Goal: Task Accomplishment & Management: Manage account settings

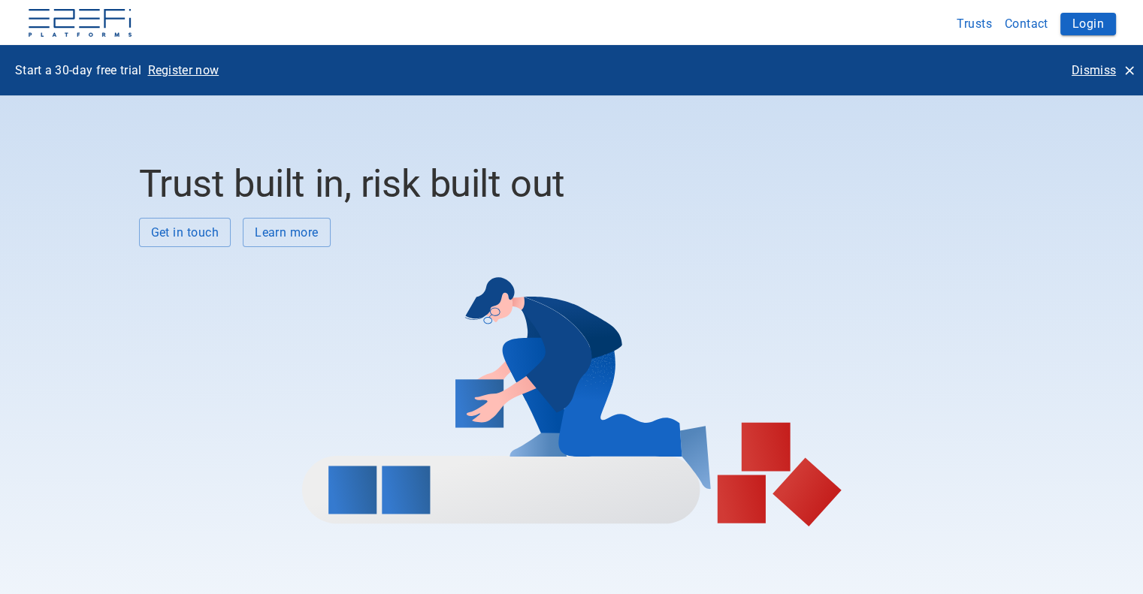
click at [1091, 69] on p "Dismiss" at bounding box center [1093, 70] width 44 height 17
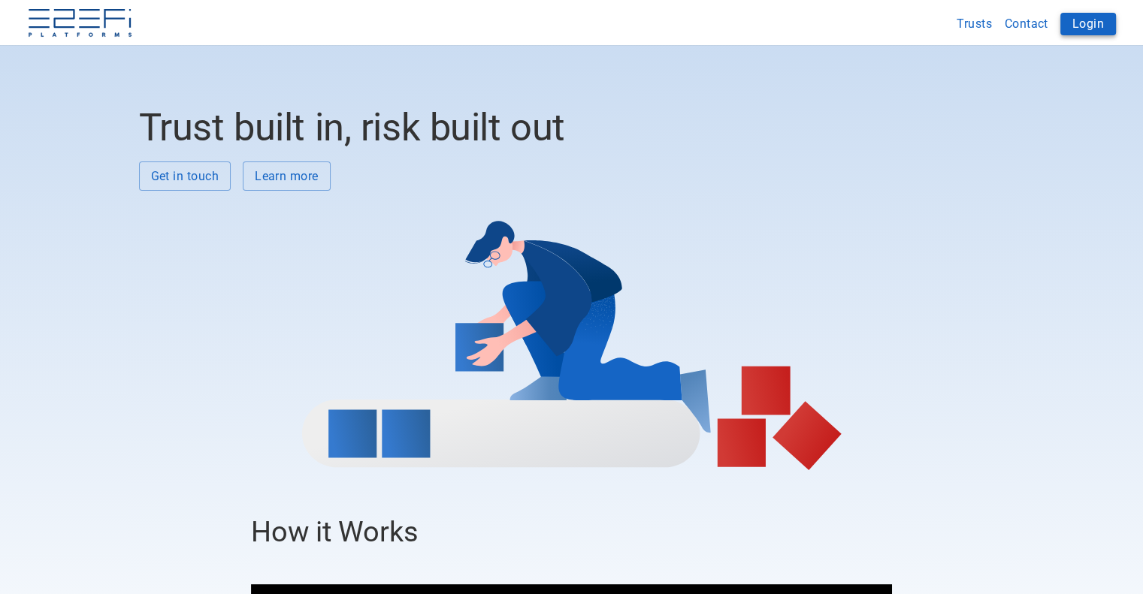
click at [1090, 22] on button "Login" at bounding box center [1088, 24] width 56 height 23
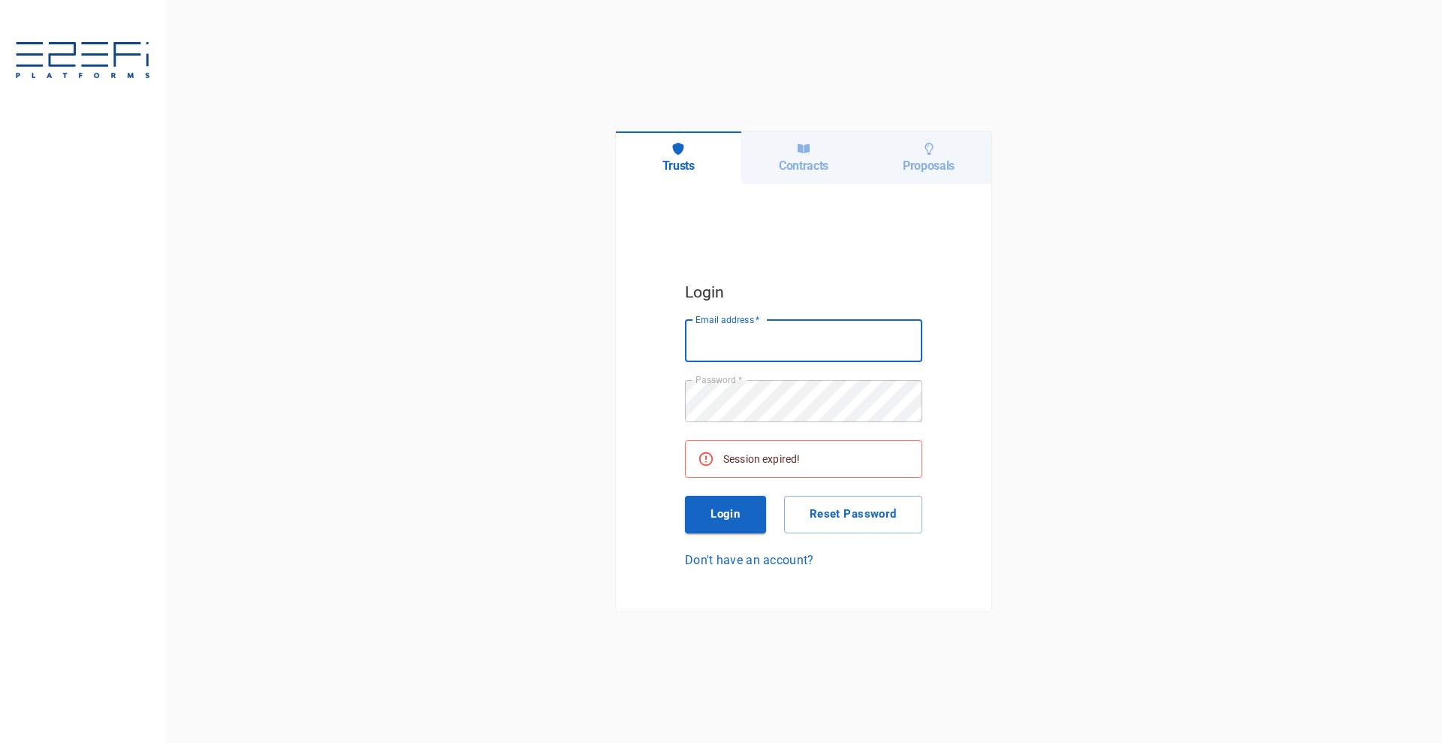
type input "[EMAIL_ADDRESS][DOMAIN_NAME]"
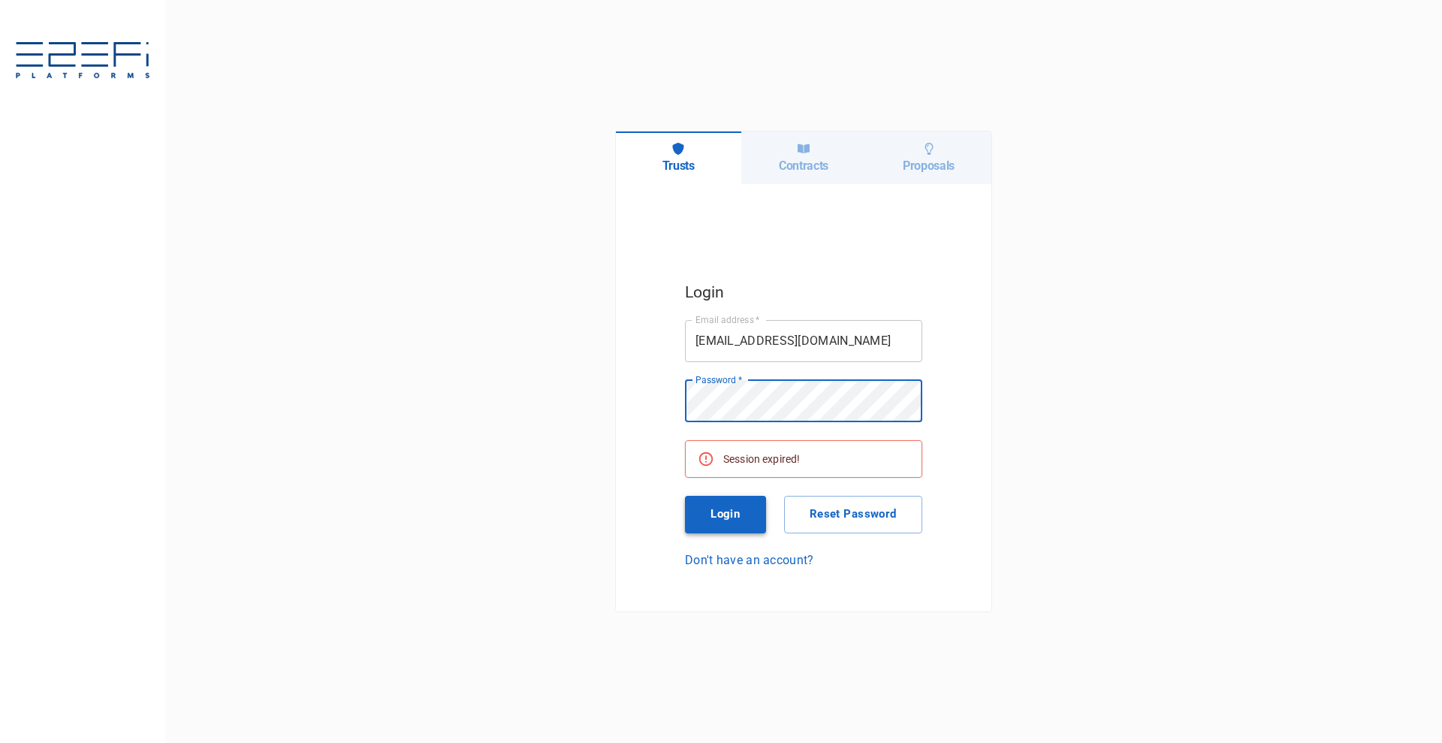
click at [741, 509] on button "Login" at bounding box center [725, 515] width 81 height 38
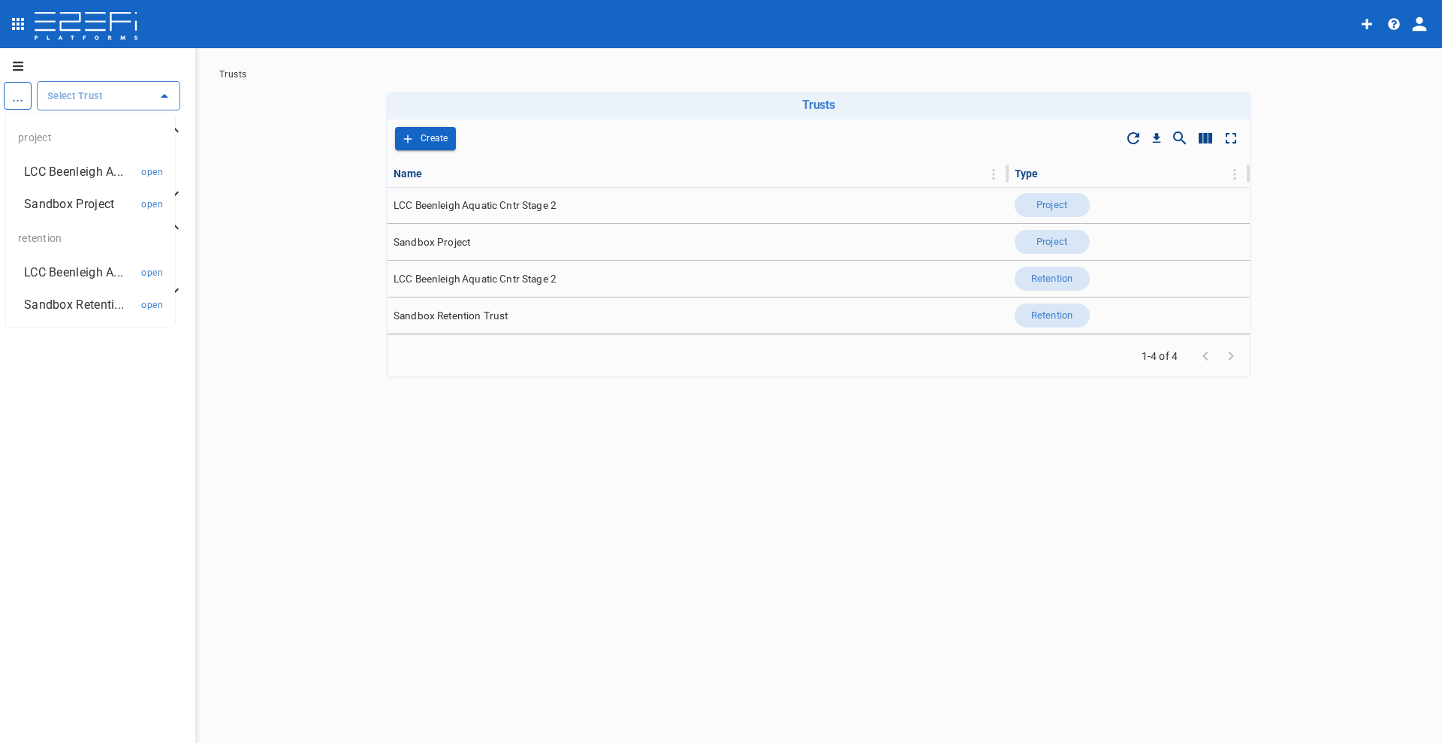
click at [89, 103] on input "text" at bounding box center [97, 96] width 107 height 16
click at [59, 166] on p "LCC Beenleigh A..." at bounding box center [73, 171] width 99 height 17
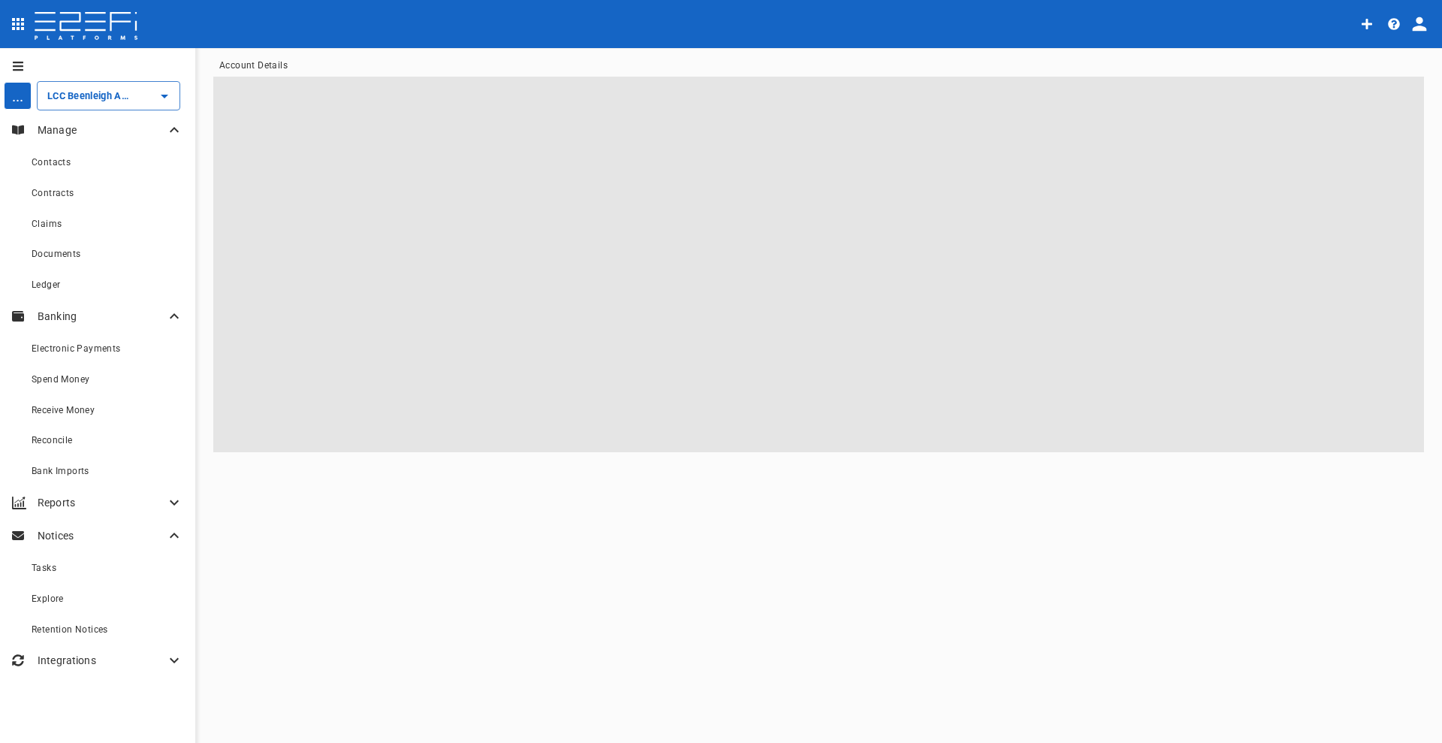
type input "LCC Beenleigh Aquatic Cntr Stage 2"
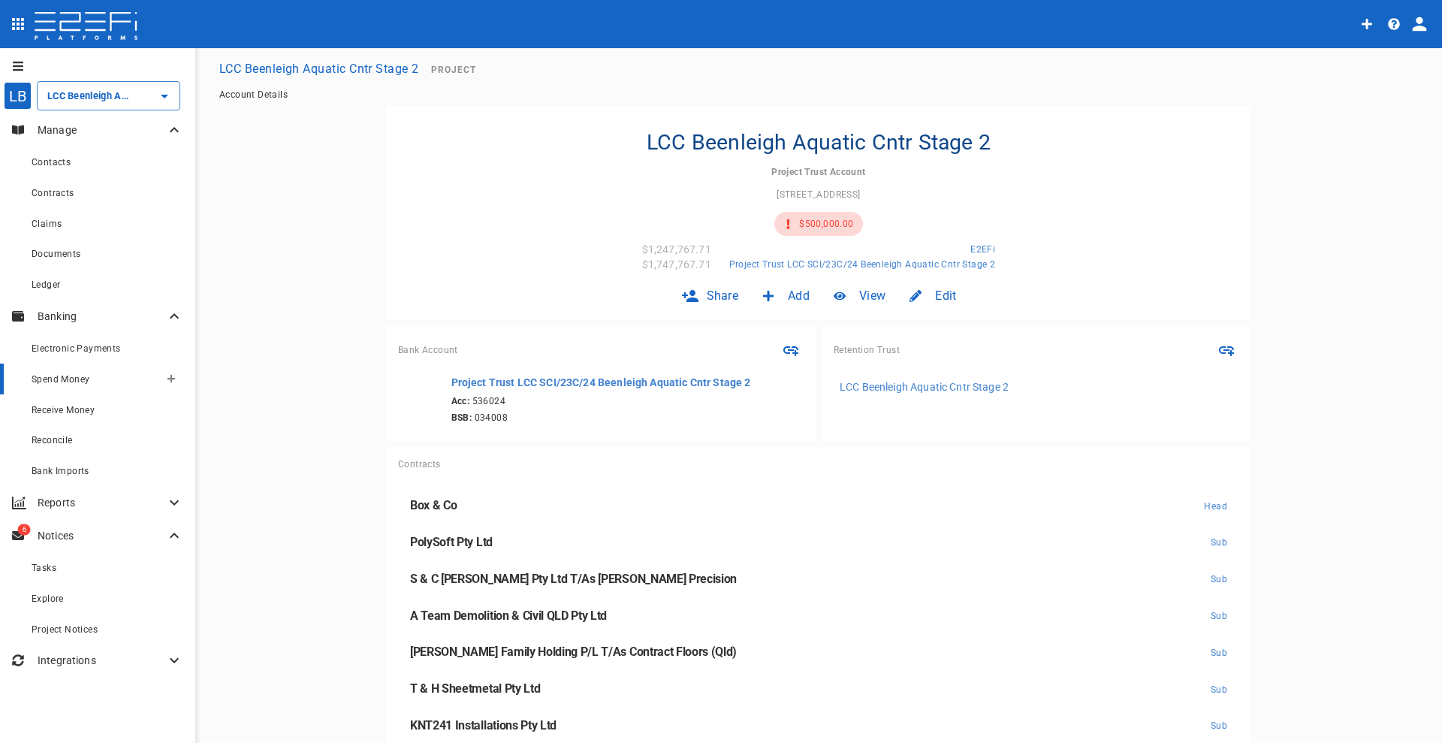
click at [70, 382] on span "Spend Money" at bounding box center [61, 379] width 58 height 11
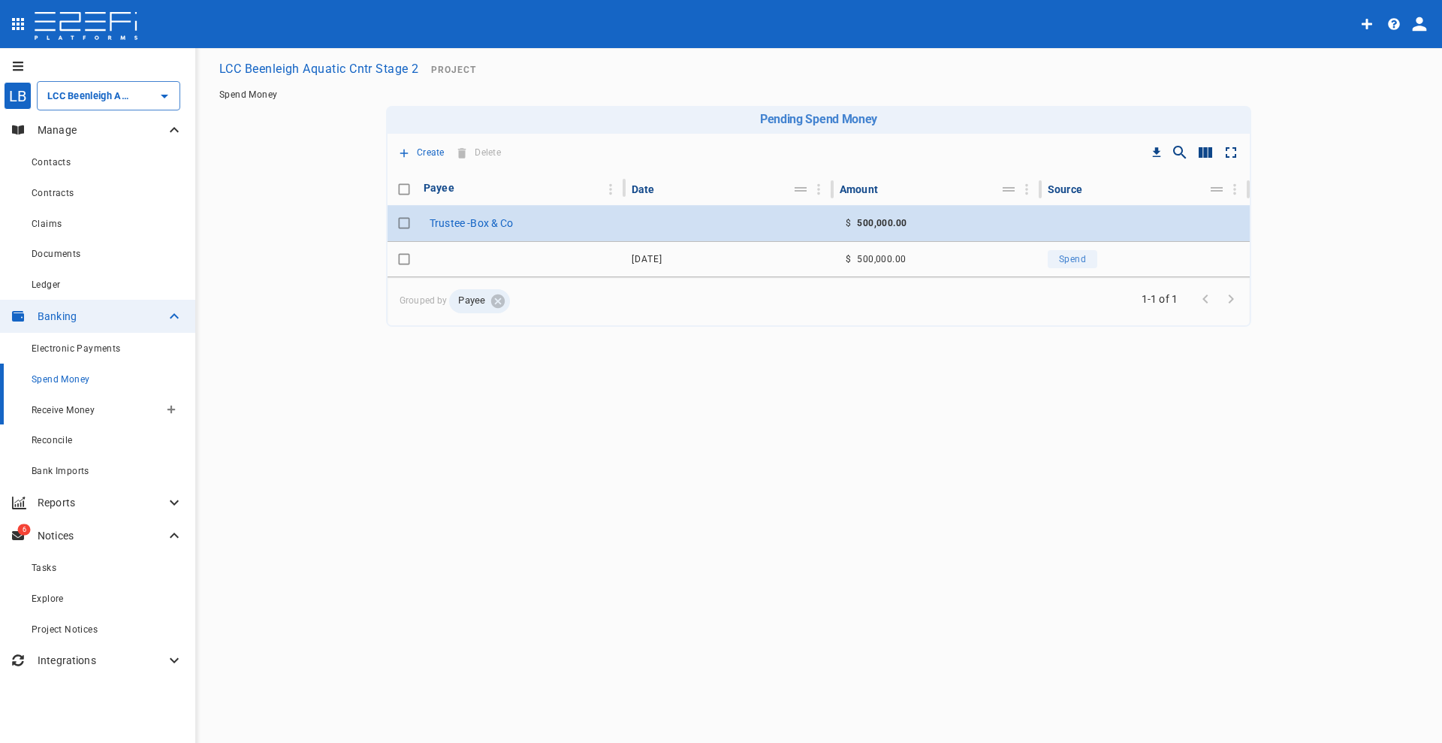
click at [76, 407] on span "Receive Money" at bounding box center [63, 410] width 63 height 11
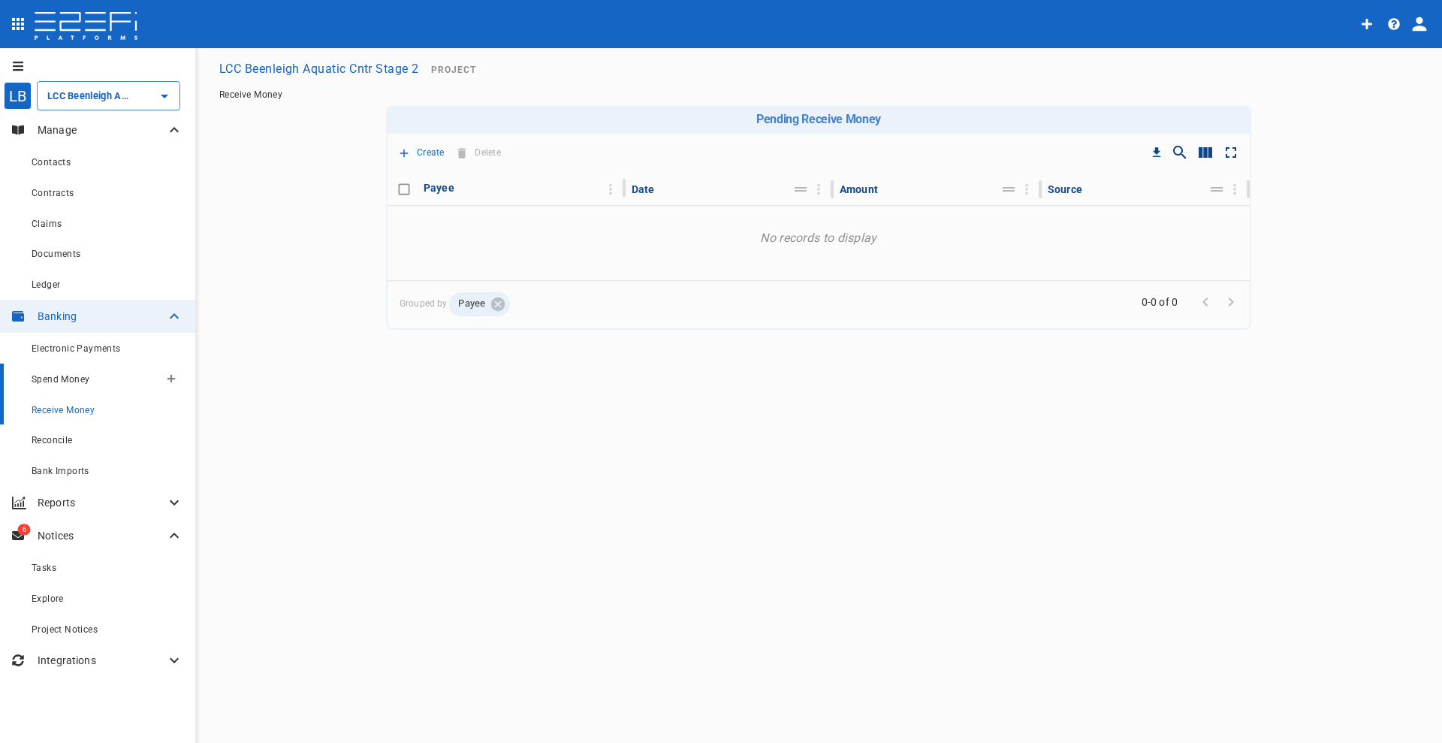
click at [70, 380] on span "Spend Money" at bounding box center [61, 379] width 58 height 11
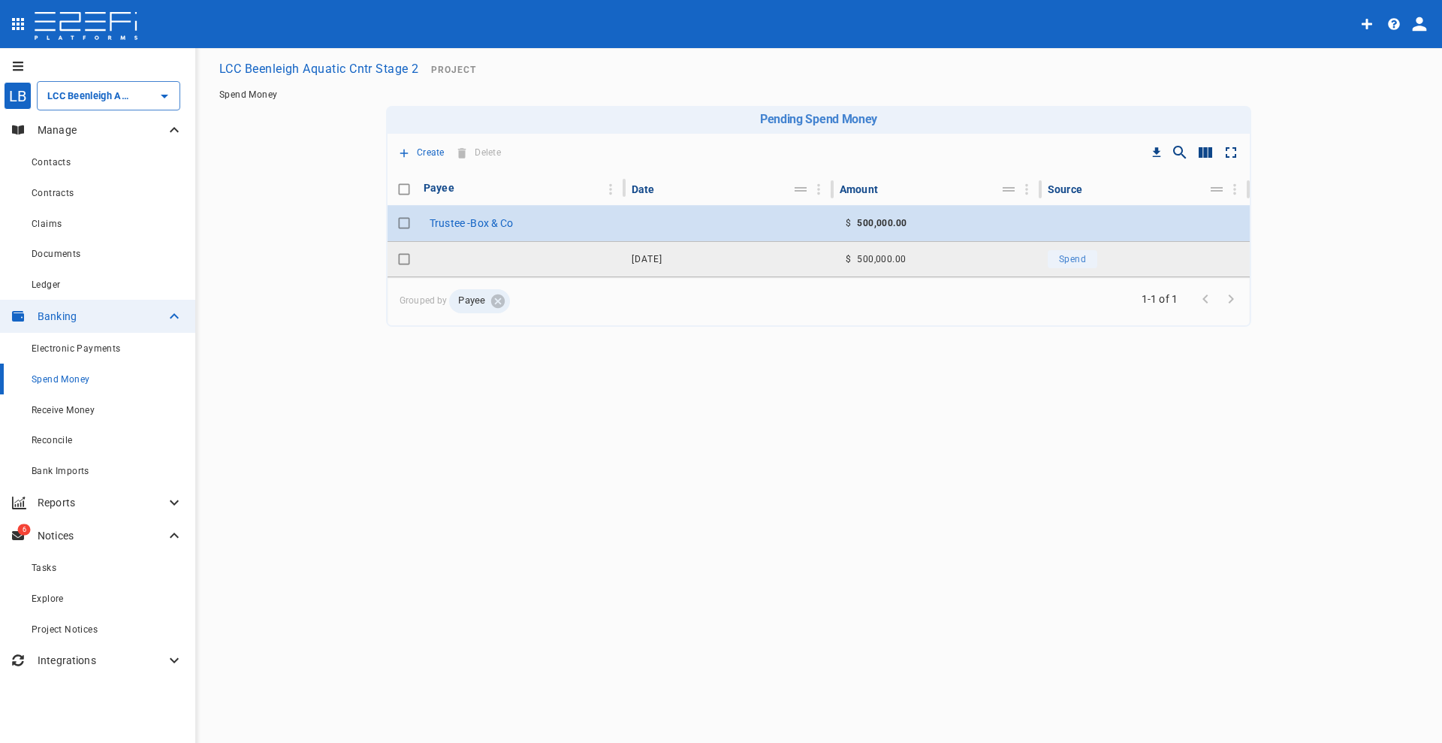
click at [406, 256] on input "Toggle select row" at bounding box center [404, 259] width 21 height 21
checkbox input "true"
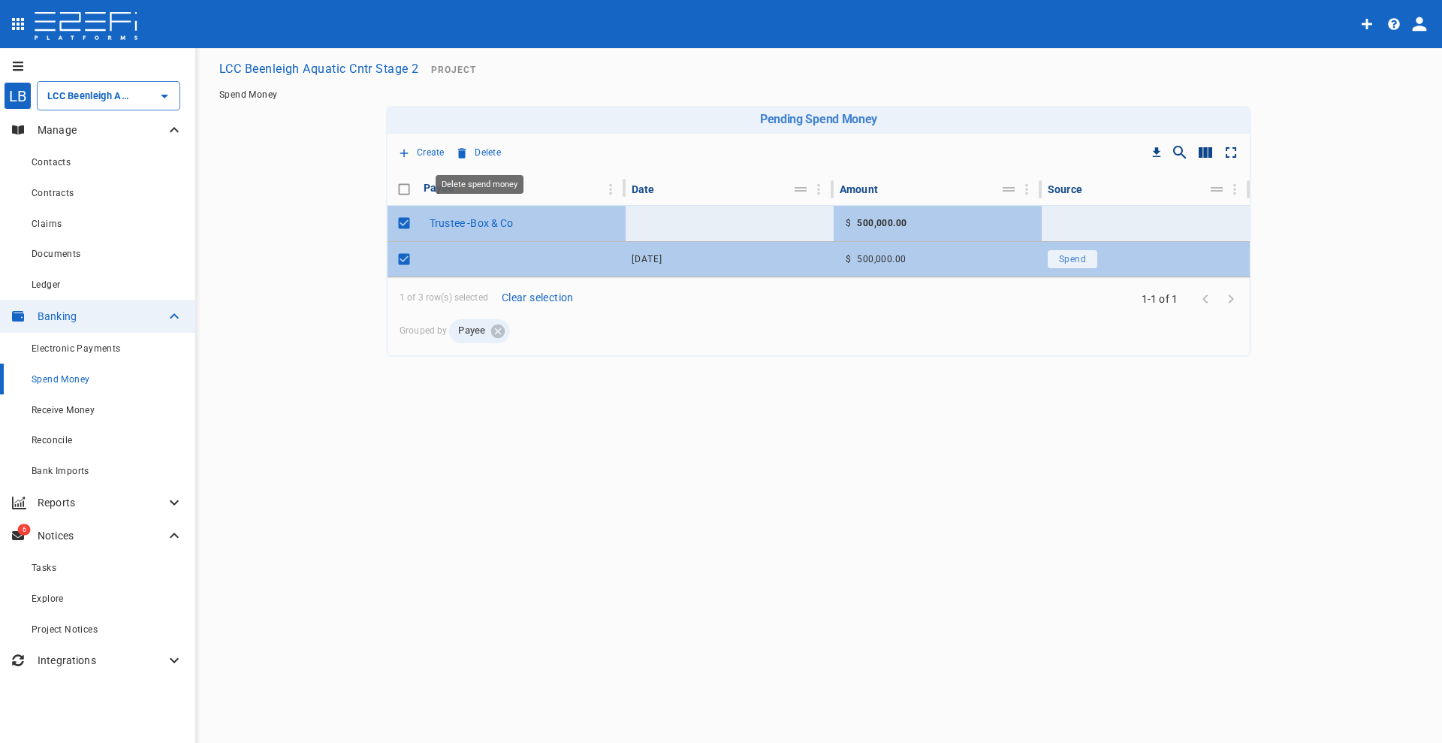
click at [483, 153] on p "Delete" at bounding box center [488, 152] width 26 height 17
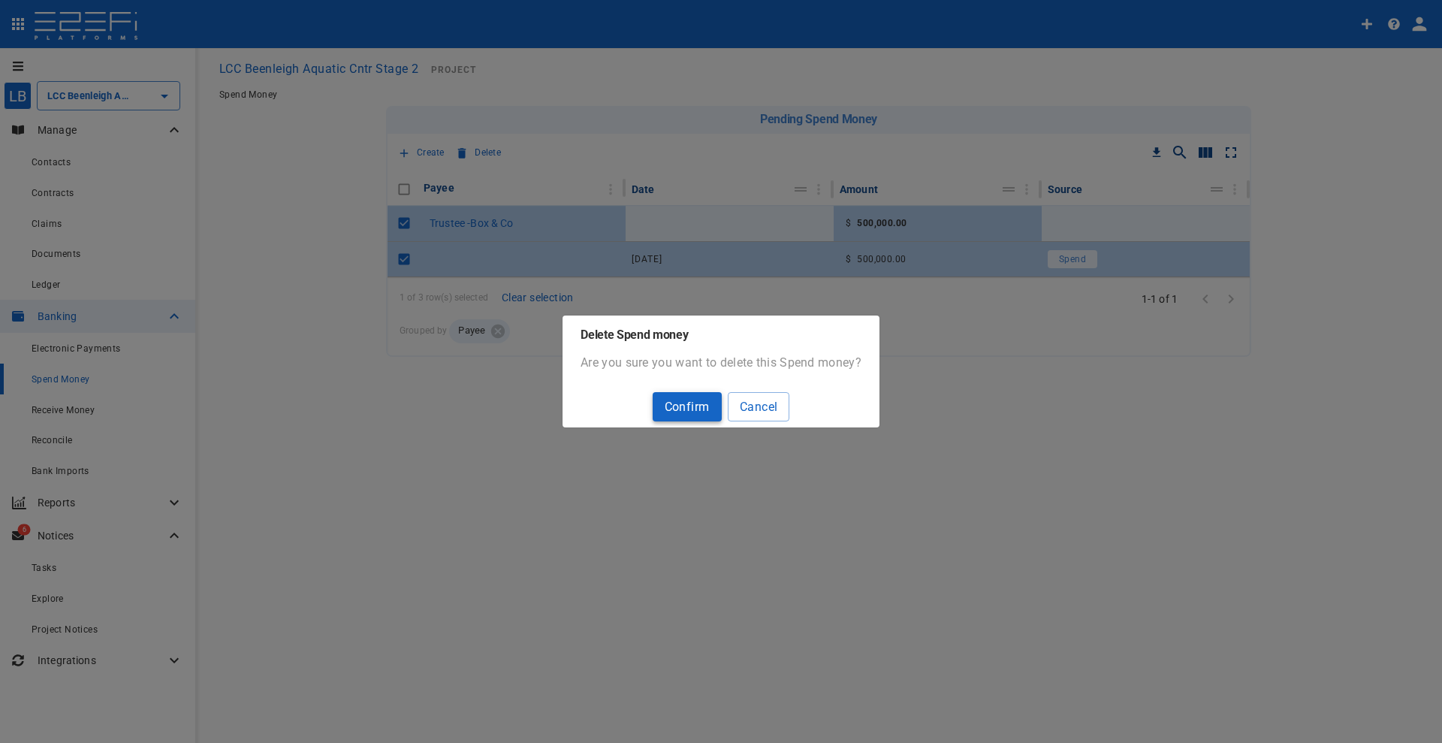
click at [683, 402] on button "Confirm" at bounding box center [687, 406] width 69 height 29
checkbox input "false"
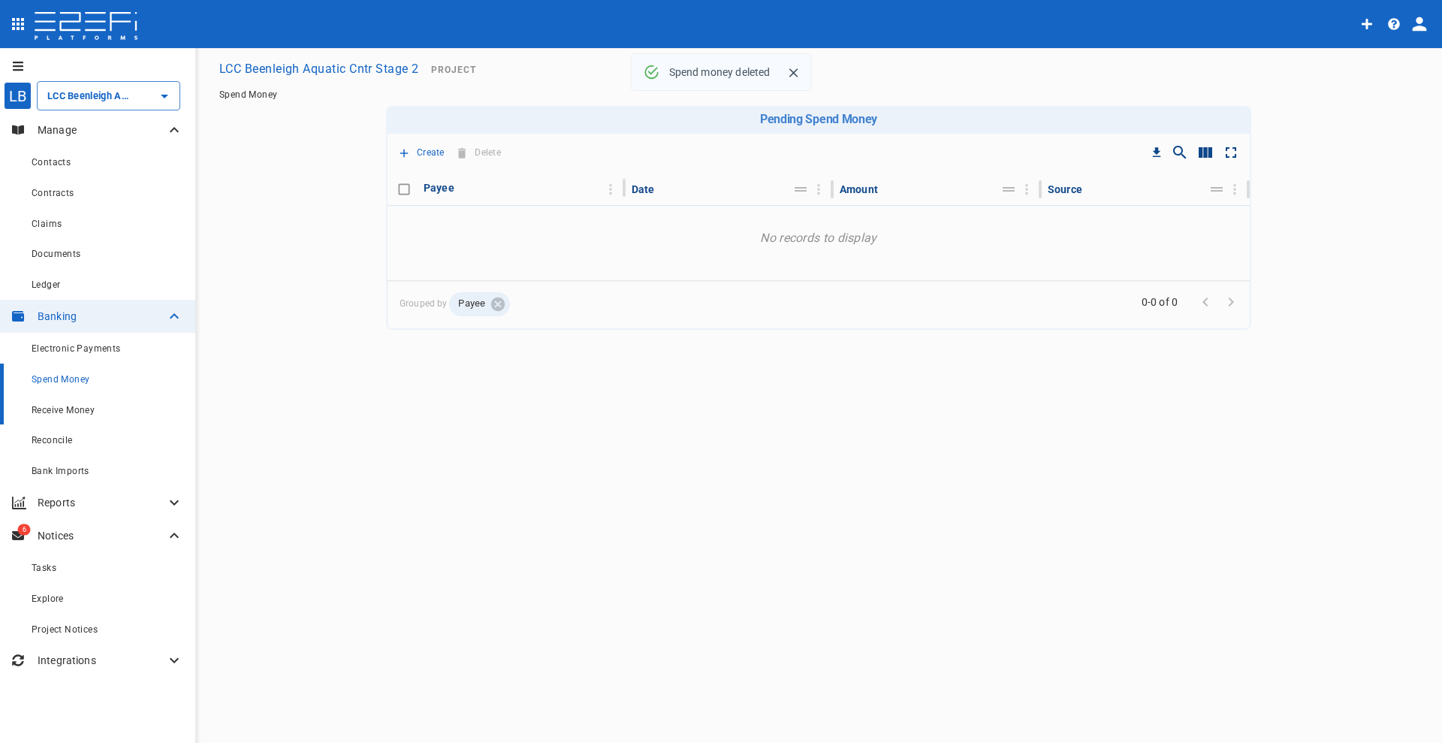
click at [68, 410] on span "Receive Money" at bounding box center [63, 410] width 63 height 11
click at [169, 406] on icon "Create receive money" at bounding box center [171, 409] width 9 height 9
click at [215, 489] on span "Top-up Project Trust" at bounding box center [242, 494] width 143 height 17
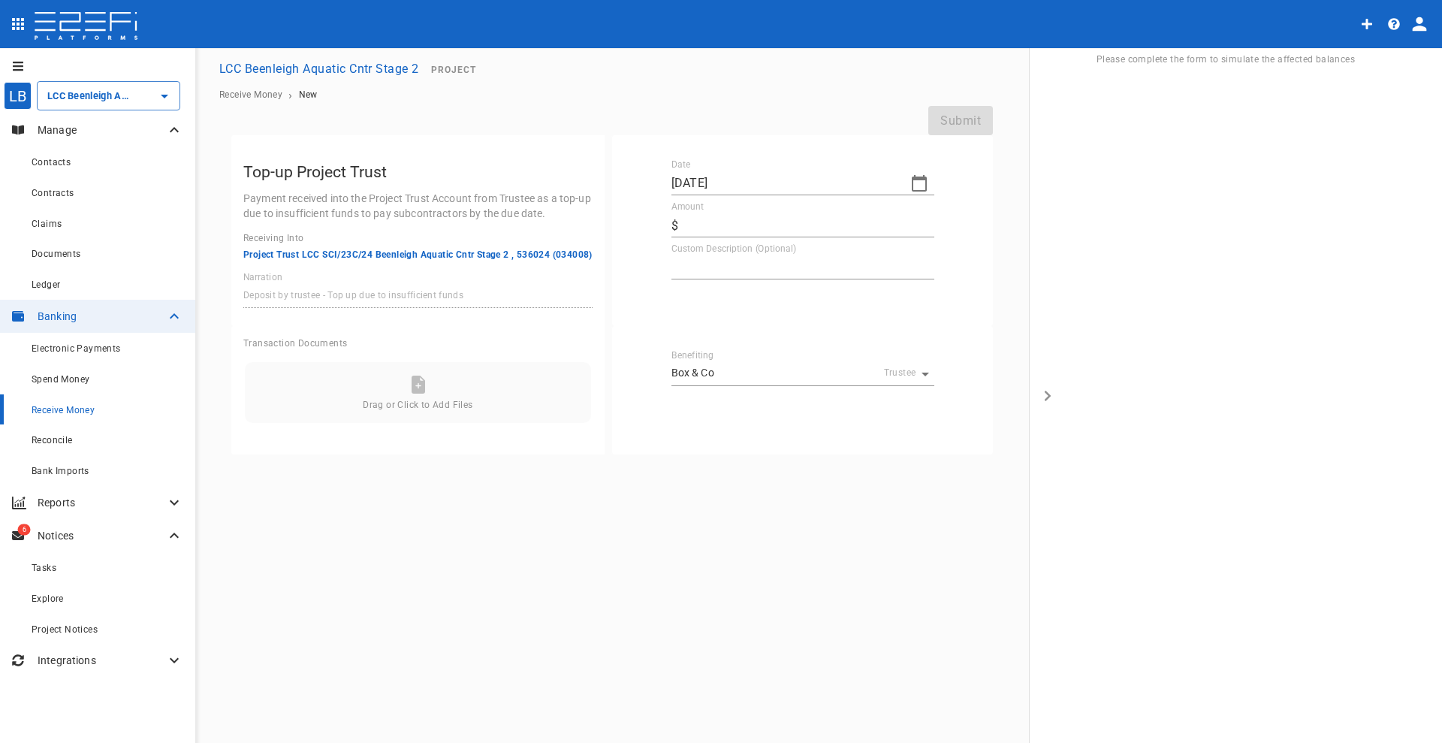
click at [917, 181] on icon "button" at bounding box center [919, 183] width 18 height 18
click at [781, 326] on div "18" at bounding box center [777, 326] width 12 height 17
type input "[DATE]"
click at [713, 222] on input "Amount" at bounding box center [809, 225] width 250 height 24
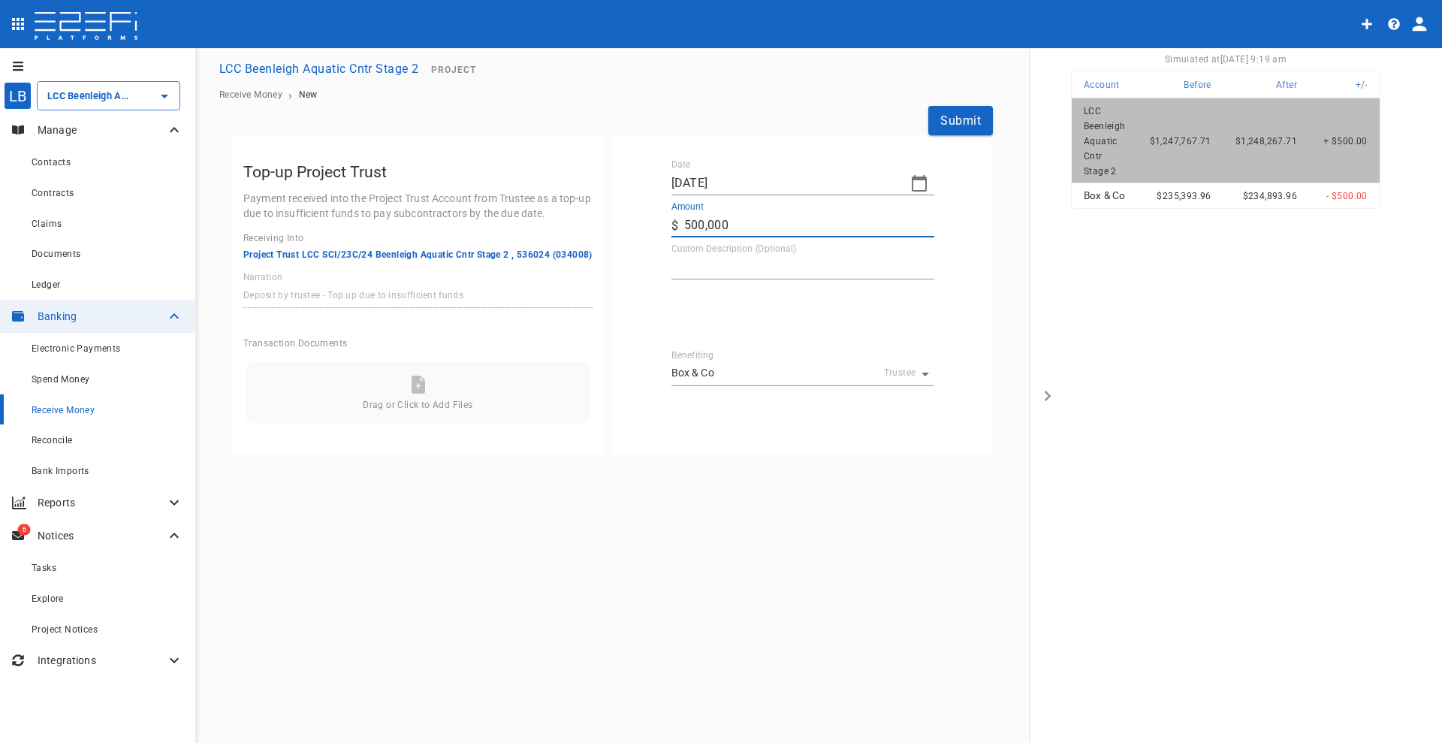
type input "500,000"
click at [702, 264] on textarea "Custom Description (Optional)" at bounding box center [803, 266] width 263 height 17
type textarea "Transfer Box Main to PTA"
click at [963, 119] on button "Submit" at bounding box center [960, 120] width 65 height 29
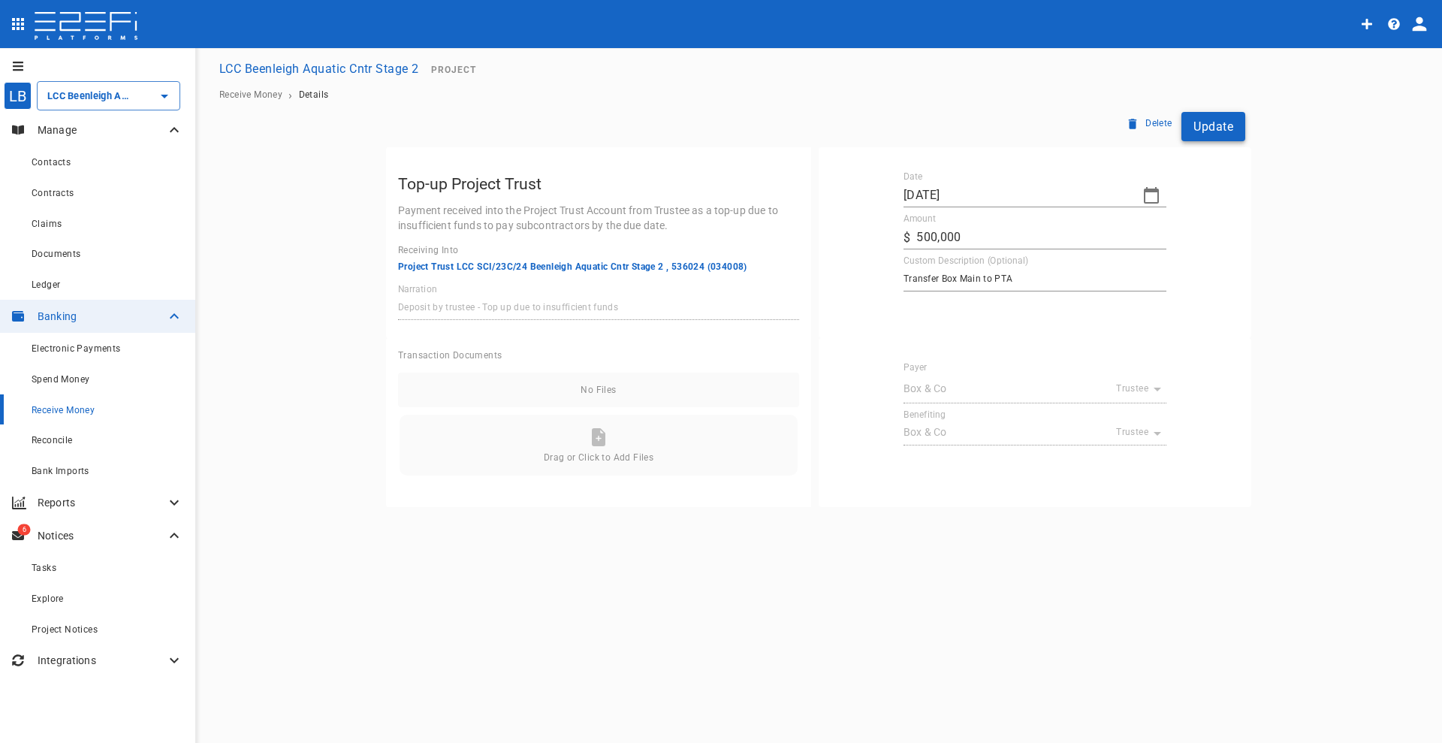
click at [1213, 127] on button "Update" at bounding box center [1214, 126] width 64 height 29
click at [47, 438] on span "Reconcile" at bounding box center [52, 440] width 41 height 11
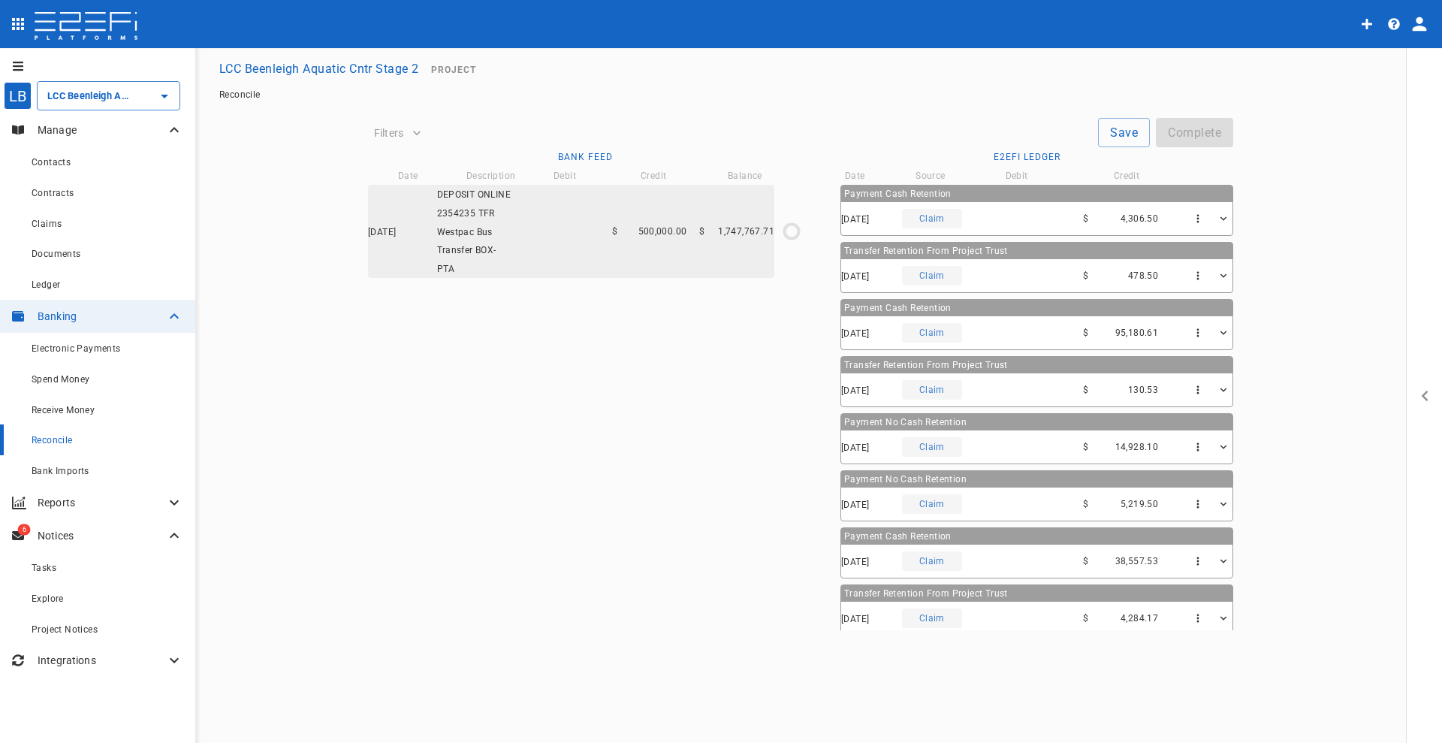
type input "1,747,767.71"
type input "[DATE]"
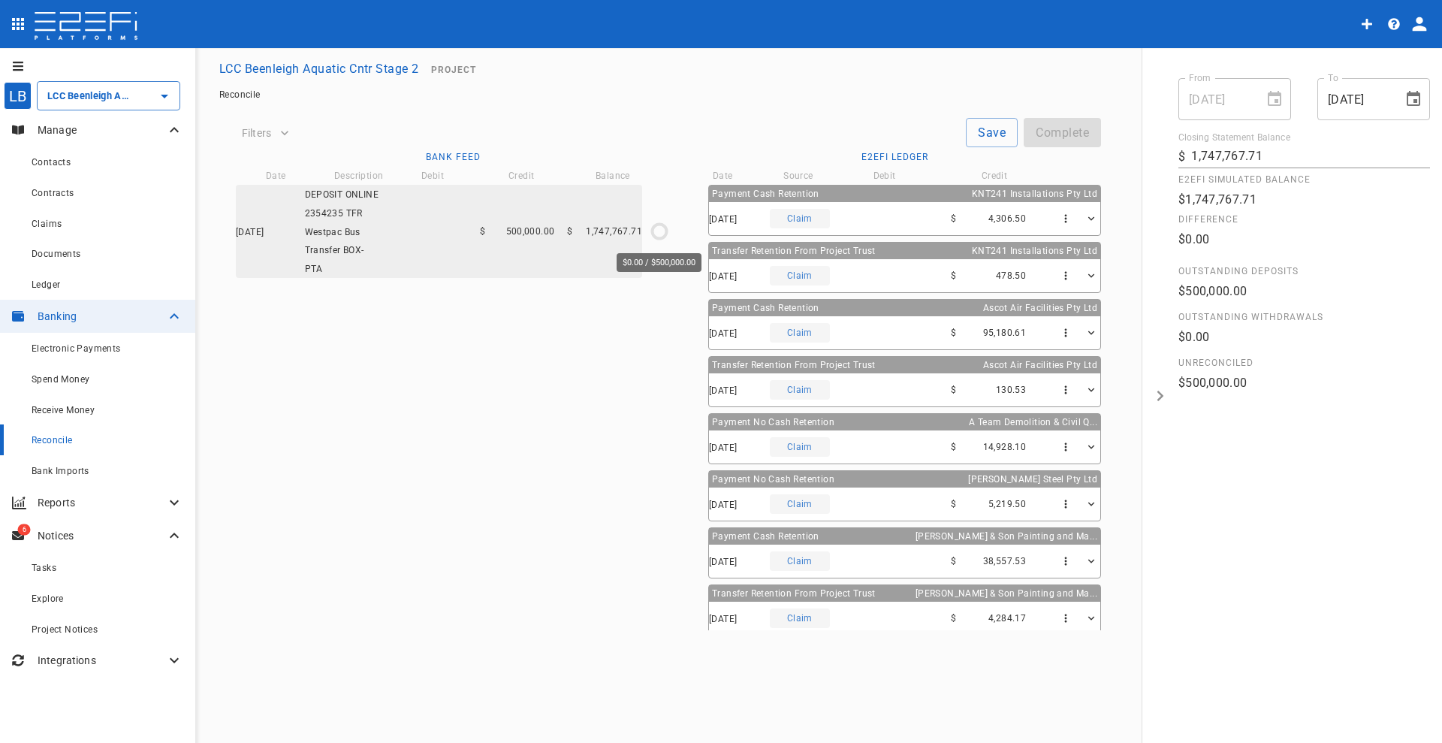
click at [660, 231] on icon "$0.00 / $500,000.00" at bounding box center [659, 231] width 23 height 23
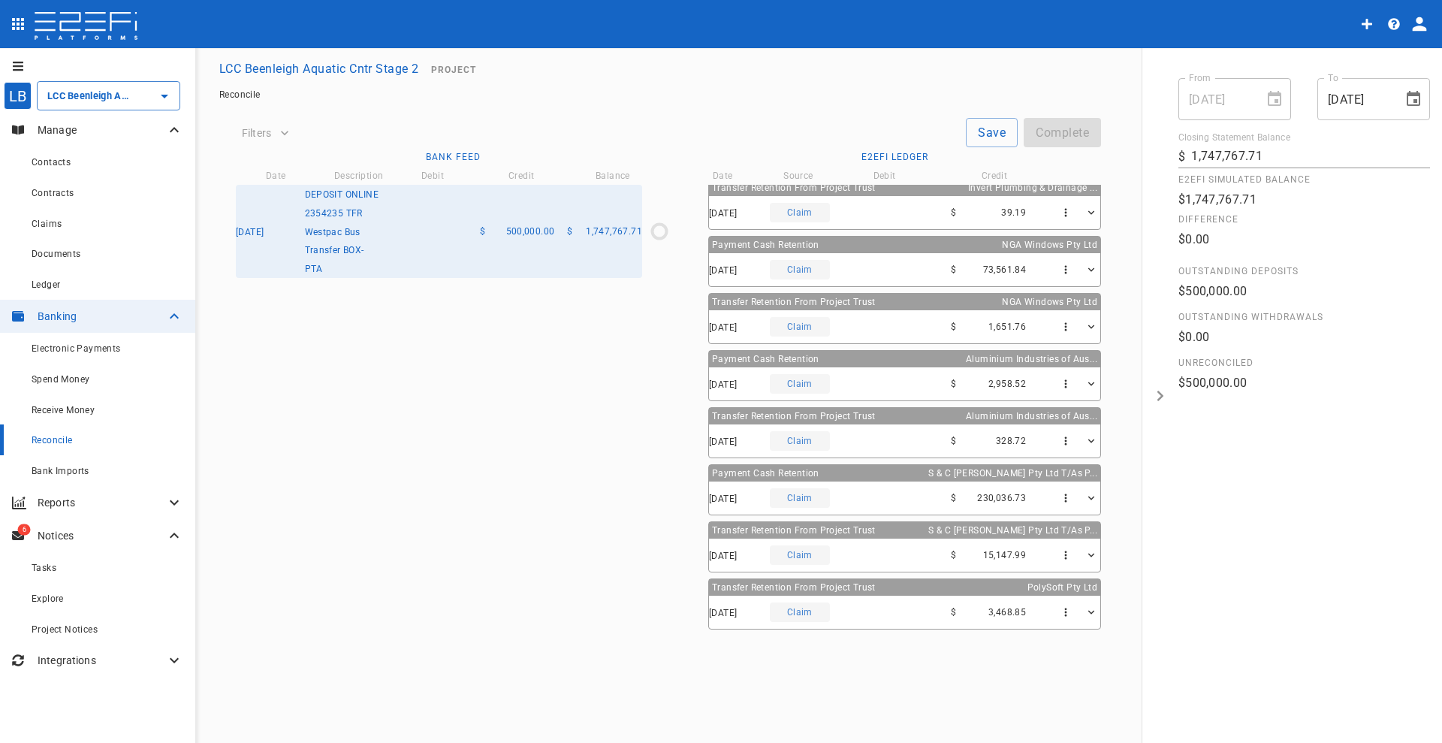
scroll to position [747, 0]
click at [696, 602] on icon at bounding box center [696, 602] width 14 height 14
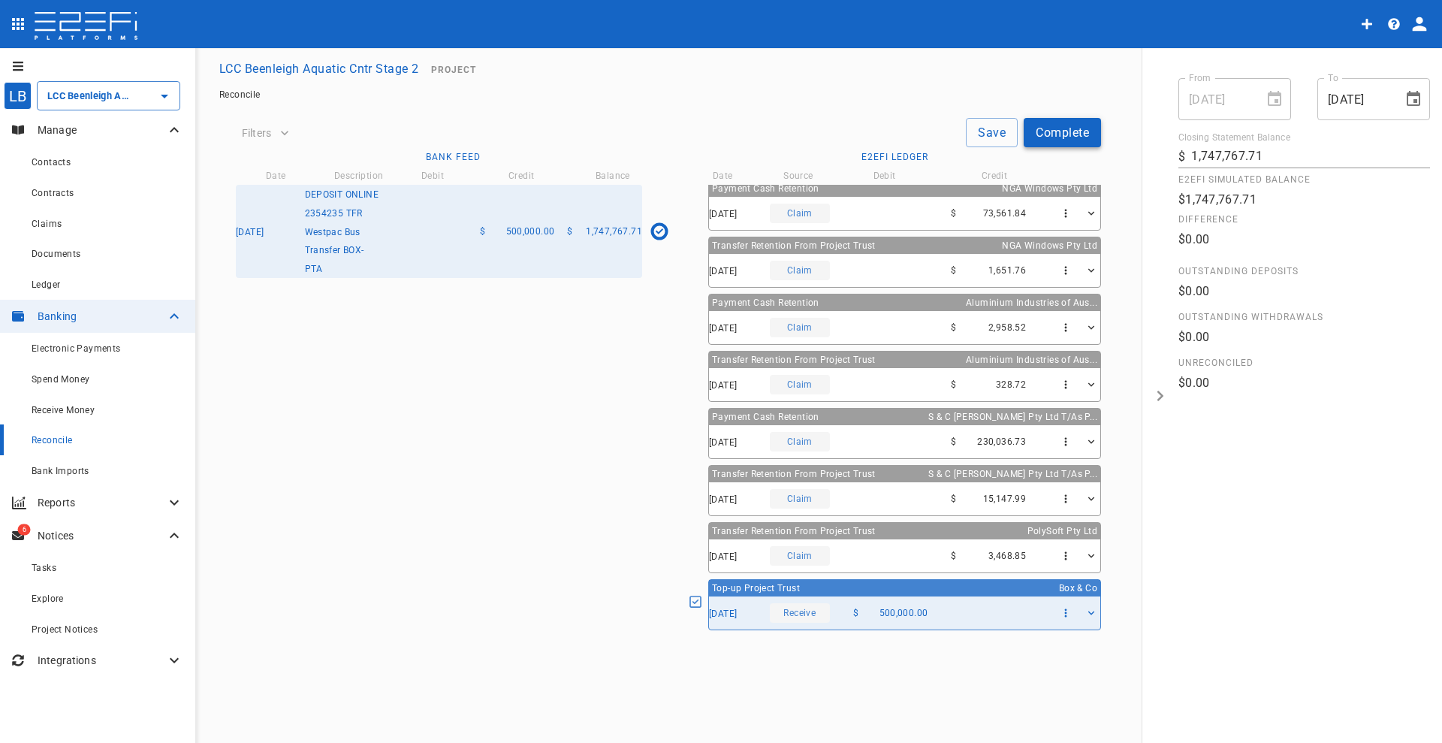
click at [1053, 133] on button "Complete" at bounding box center [1062, 132] width 77 height 29
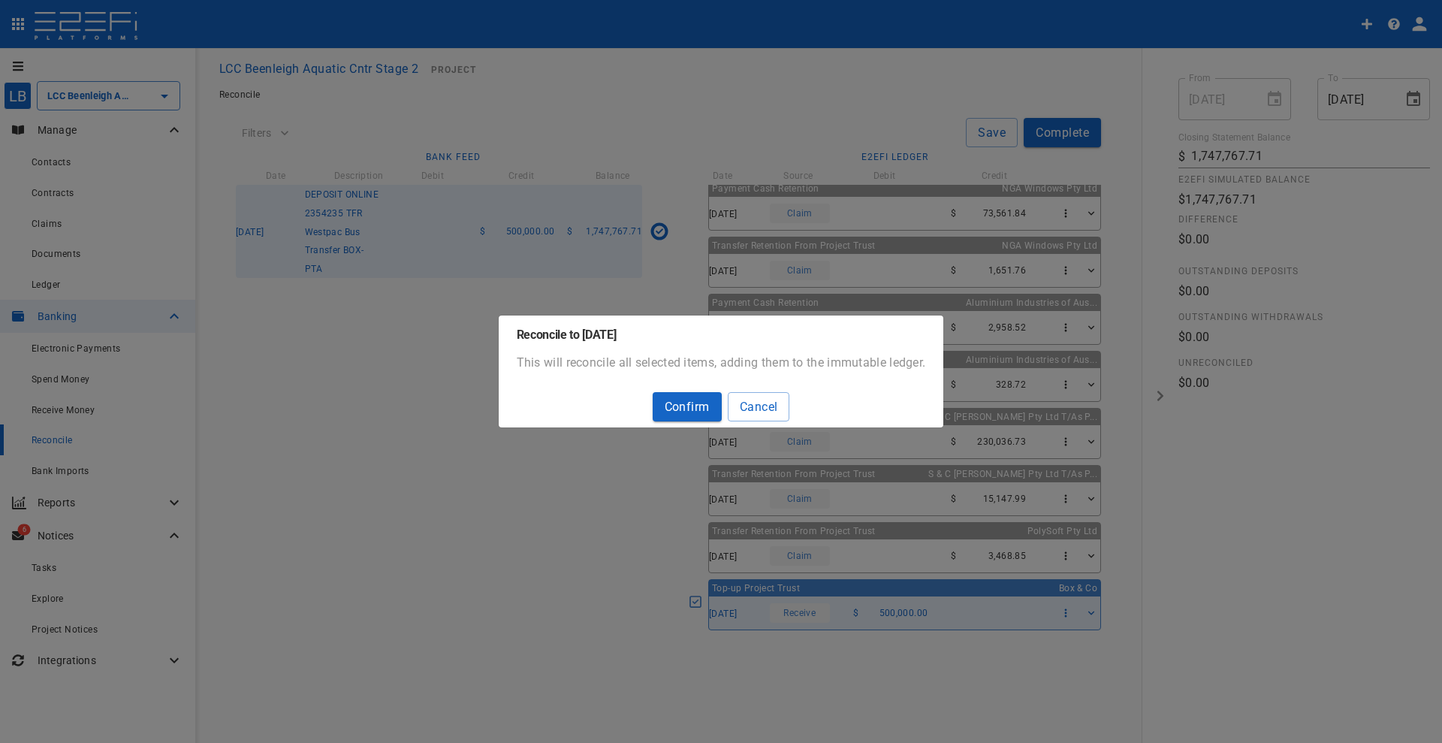
click at [684, 399] on button "Confirm" at bounding box center [687, 406] width 69 height 29
type input "1,247,767.71"
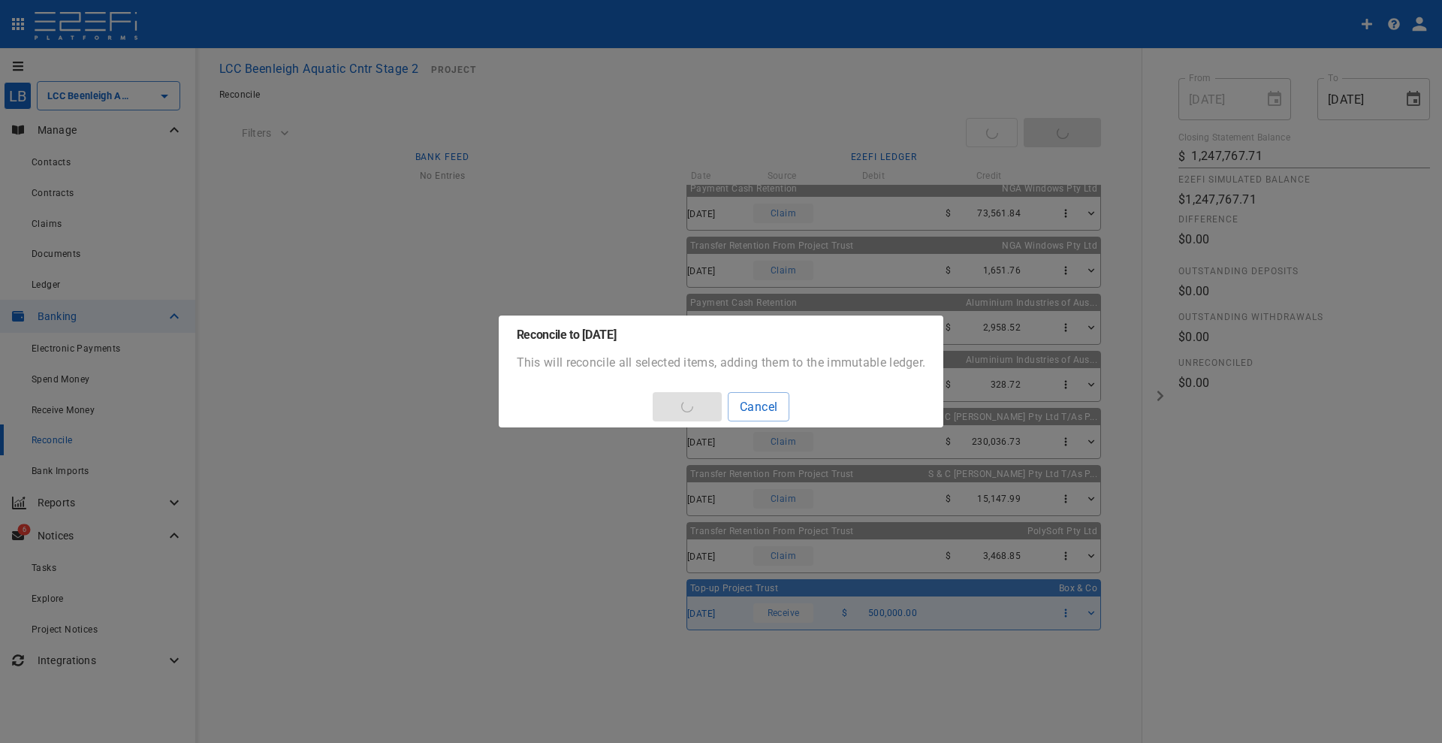
type input "19/09/2025"
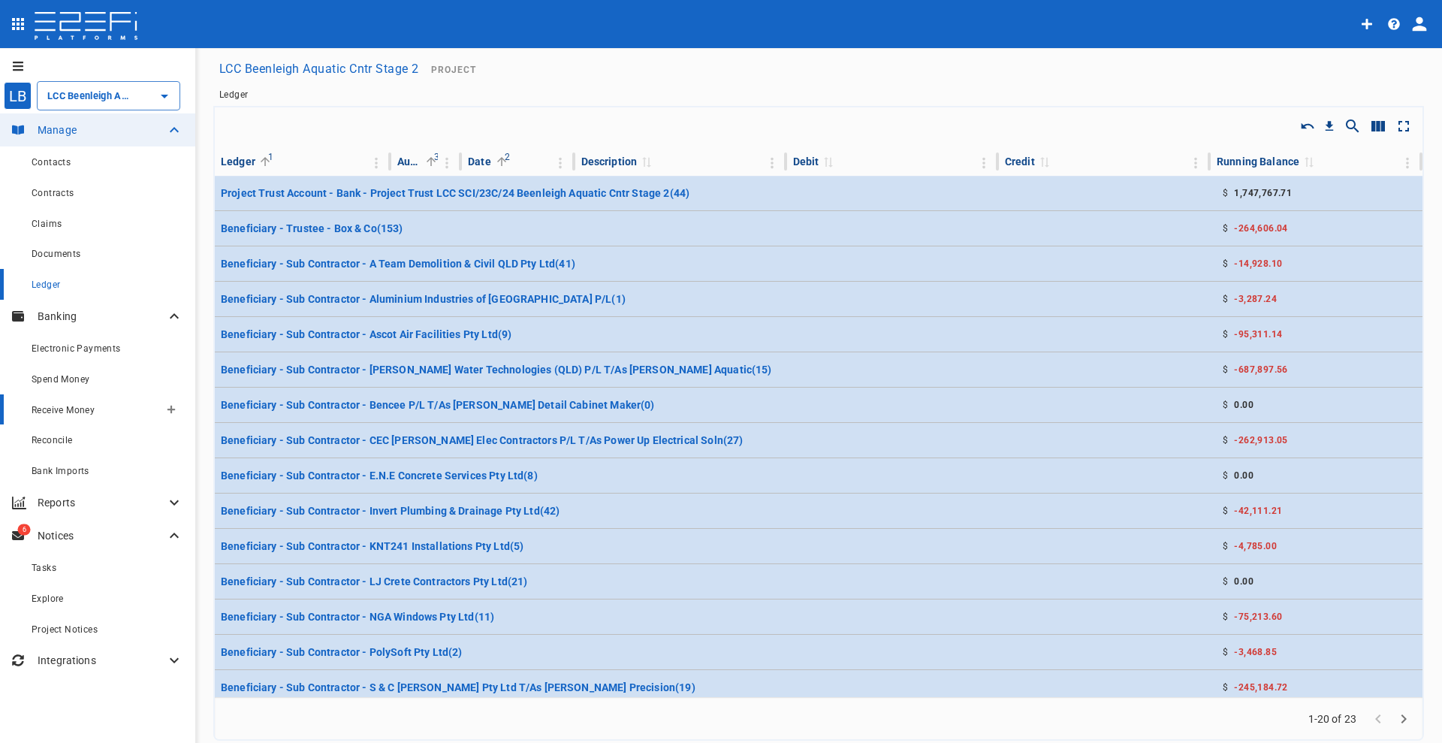
click at [54, 414] on span "Receive Money" at bounding box center [63, 410] width 63 height 11
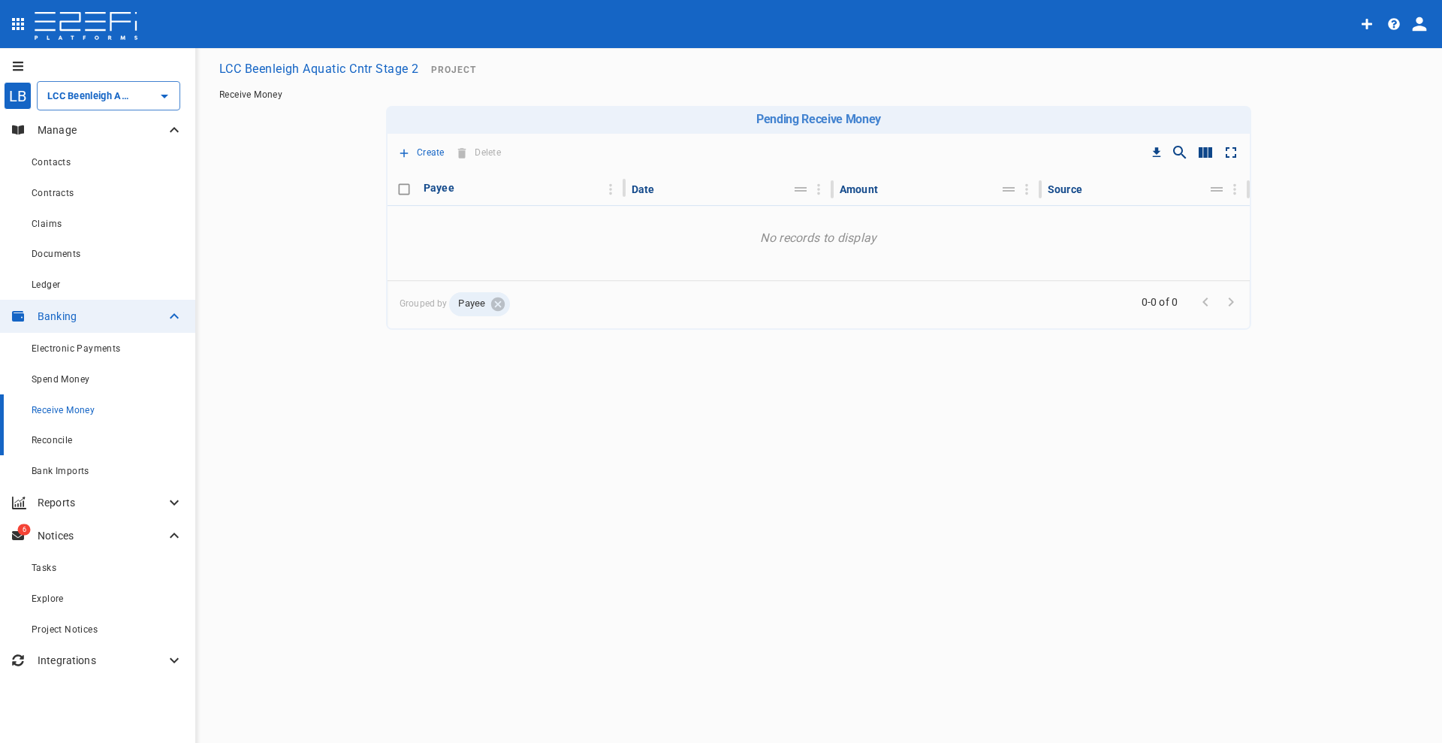
click at [60, 432] on div "Reconcile" at bounding box center [108, 439] width 152 height 19
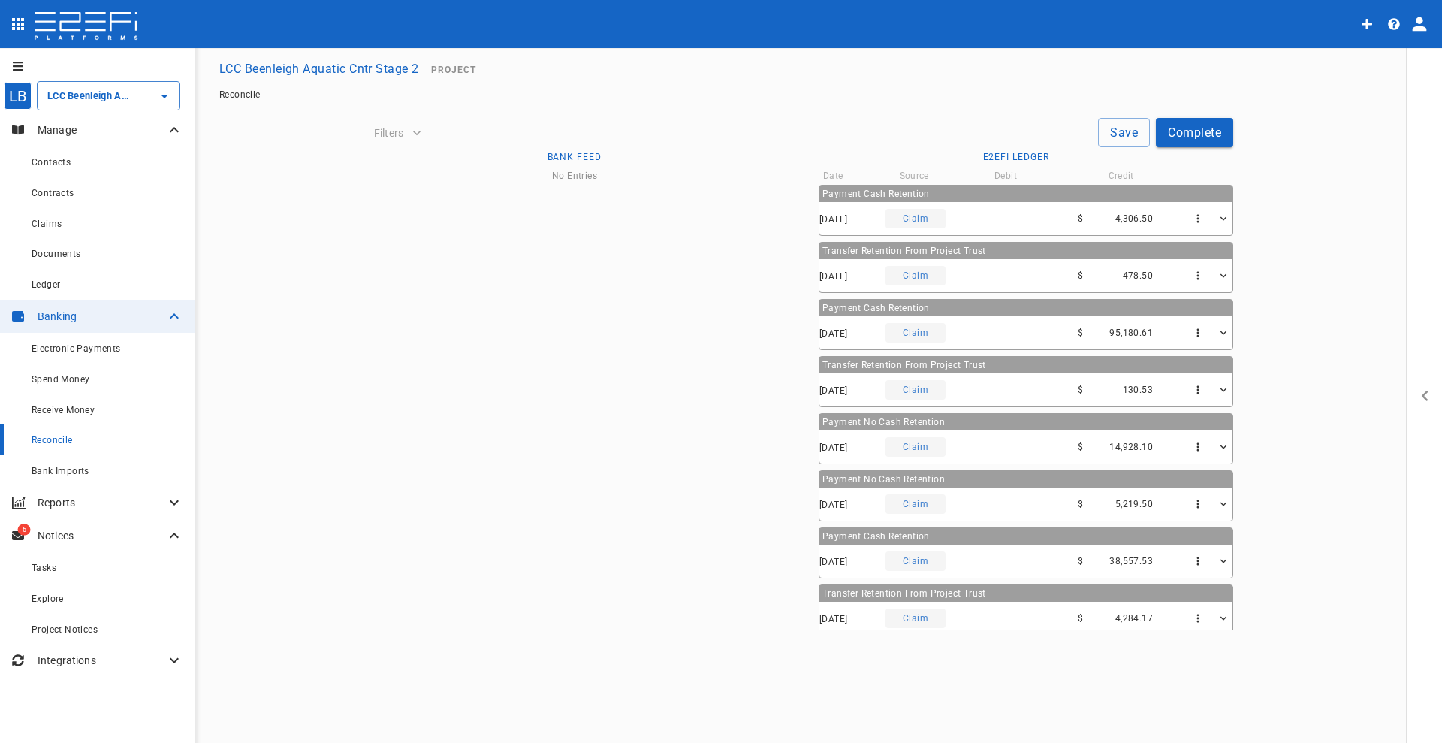
type input "[DATE]"
